Goal: Task Accomplishment & Management: Manage account settings

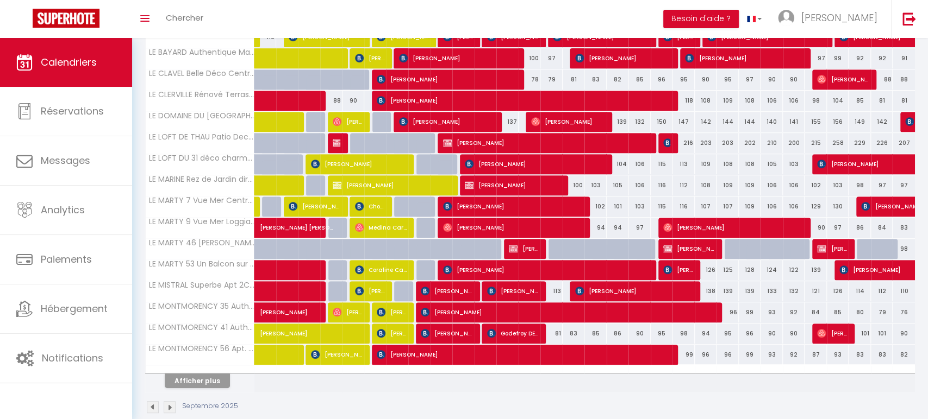
scroll to position [292, 0]
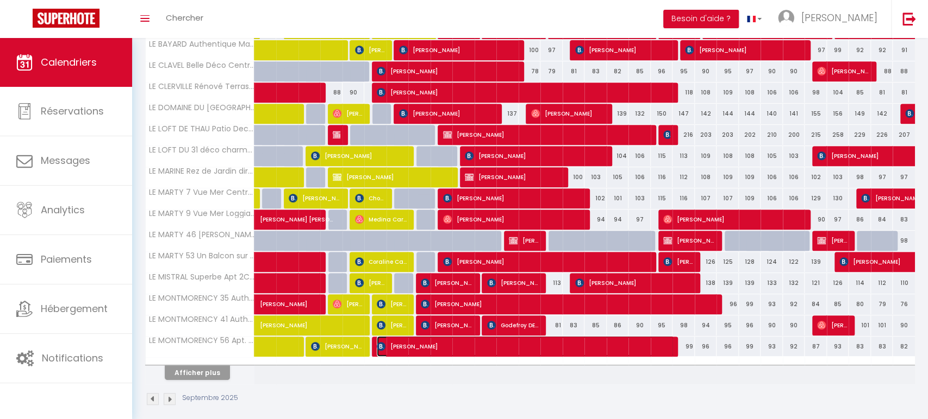
click at [501, 346] on span "[PERSON_NAME]" at bounding box center [525, 346] width 297 height 21
select select "OK"
select select "0"
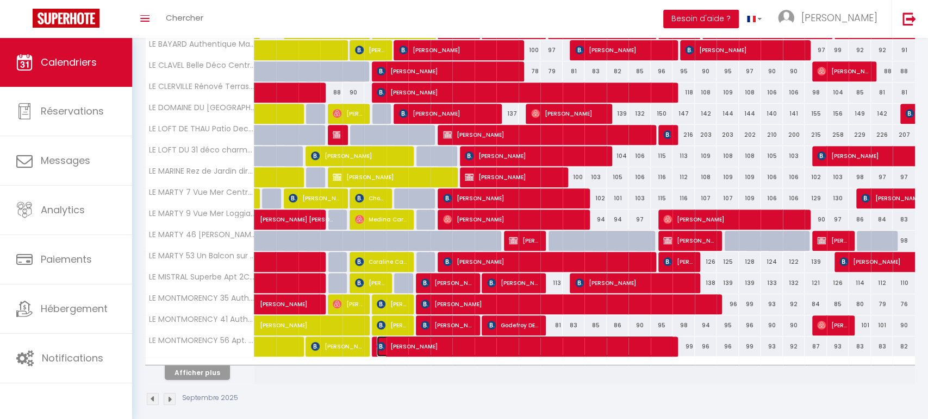
select select "1"
select select
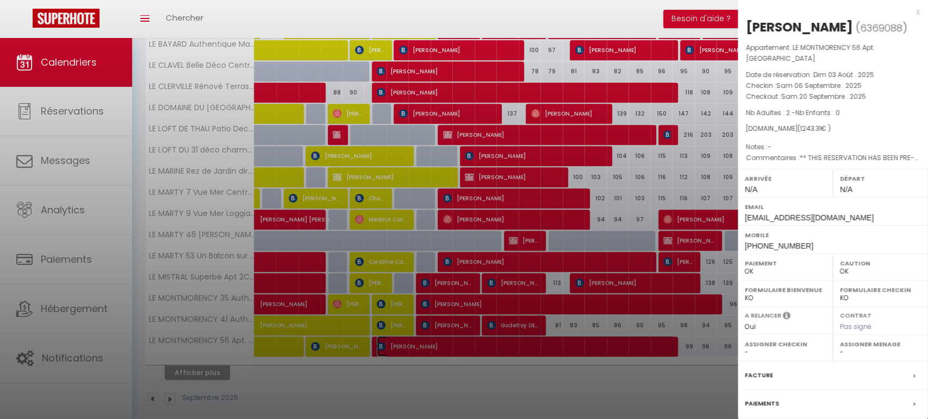
select select "25610"
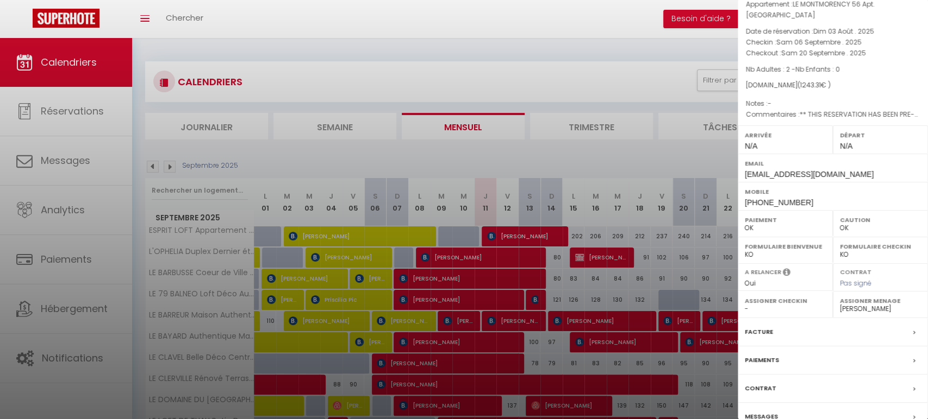
scroll to position [0, 0]
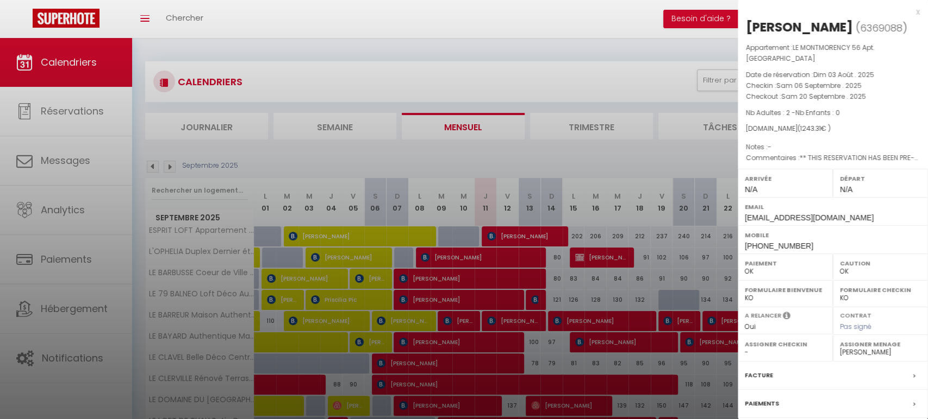
click at [605, 76] on div at bounding box center [464, 209] width 928 height 419
